Goal: Information Seeking & Learning: Compare options

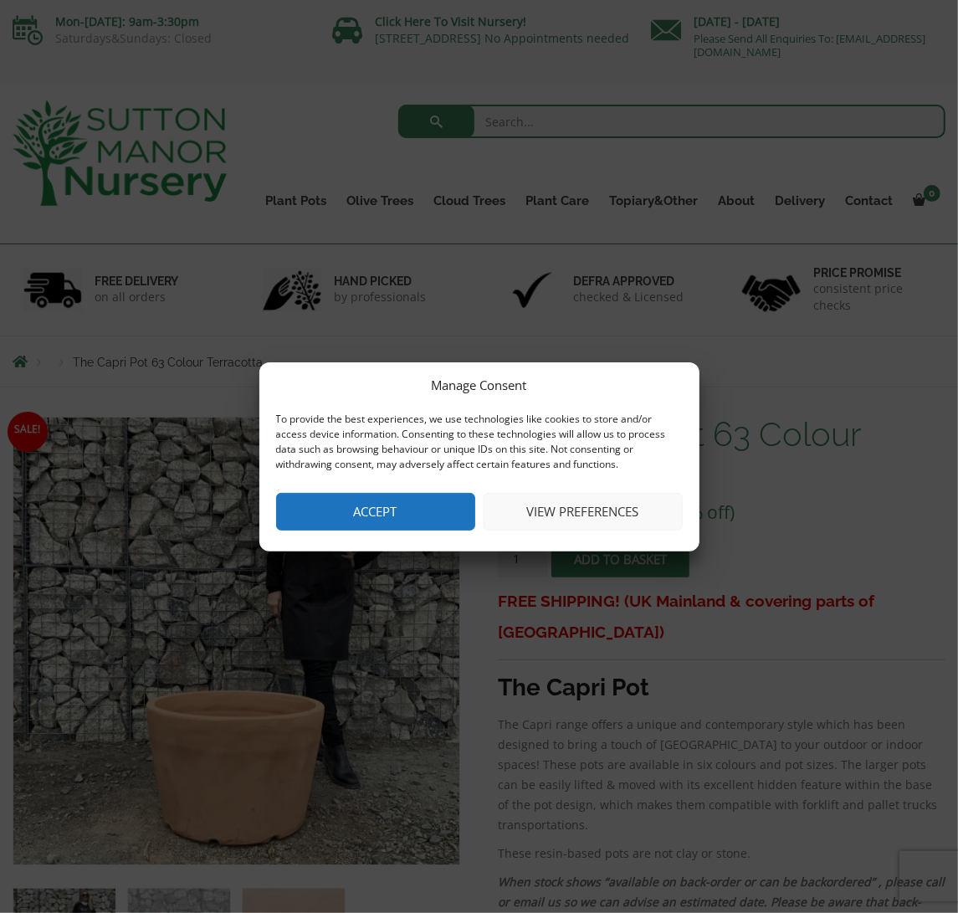
click at [404, 513] on button "Accept" at bounding box center [375, 512] width 199 height 38
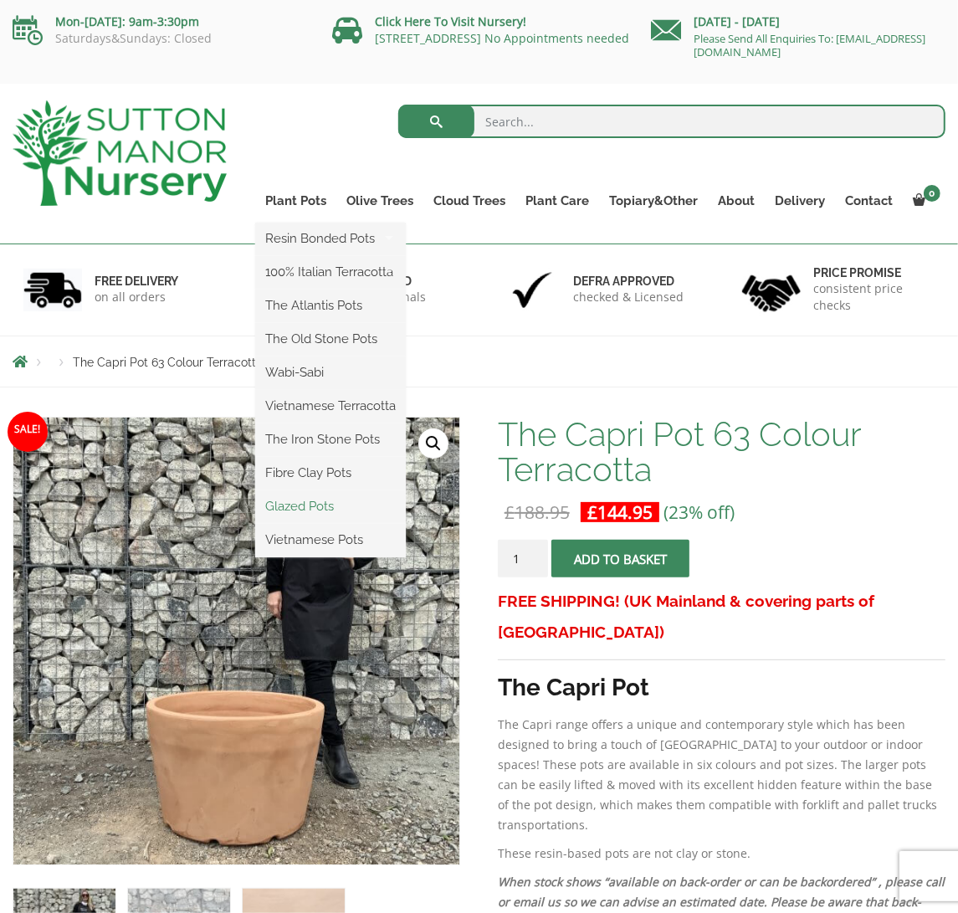
click at [304, 507] on link "Glazed Pots" at bounding box center [330, 506] width 151 height 25
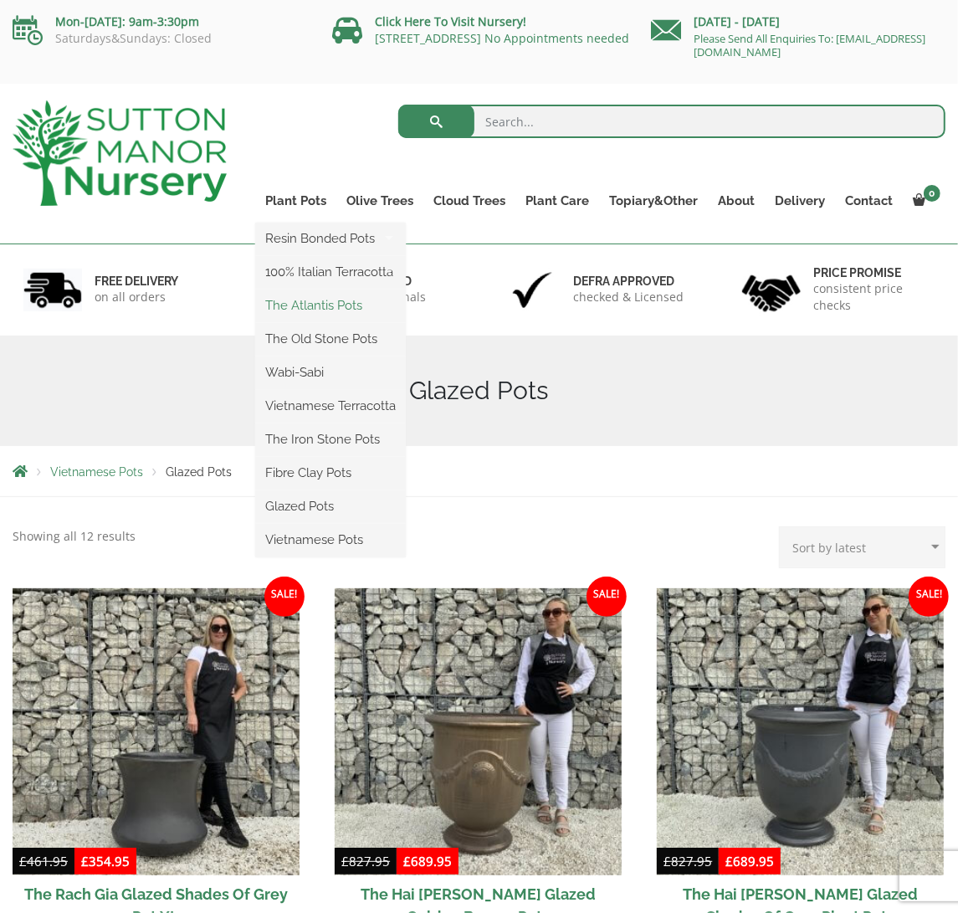
click at [305, 304] on link "The Atlantis Pots" at bounding box center [330, 305] width 151 height 25
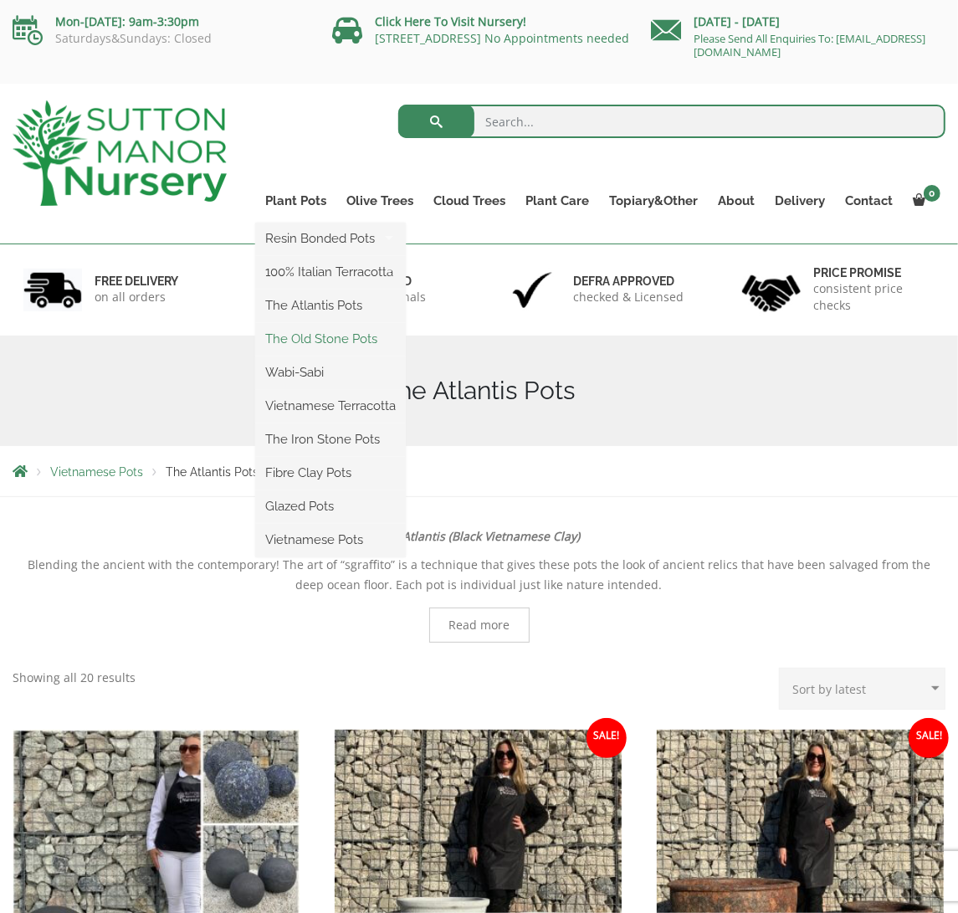
click at [294, 331] on link "The Old Stone Pots" at bounding box center [330, 338] width 151 height 25
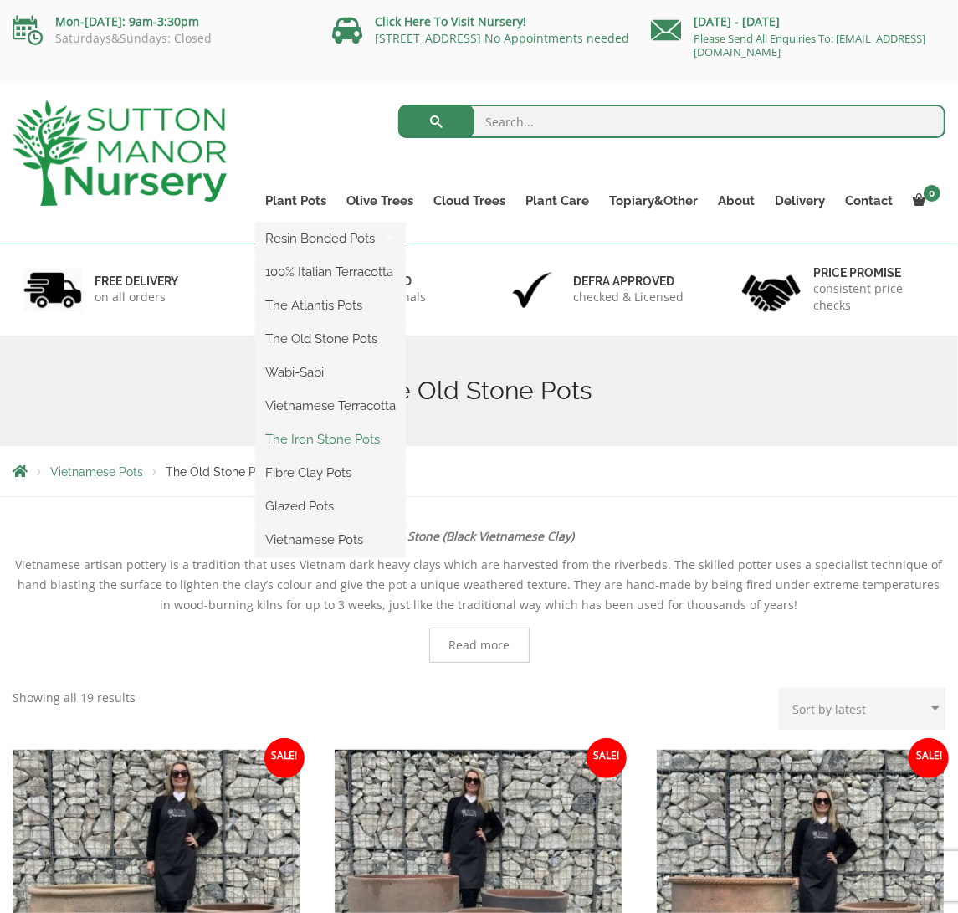
click at [303, 437] on link "The Iron Stone Pots" at bounding box center [330, 439] width 151 height 25
